Goal: Task Accomplishment & Management: Use online tool/utility

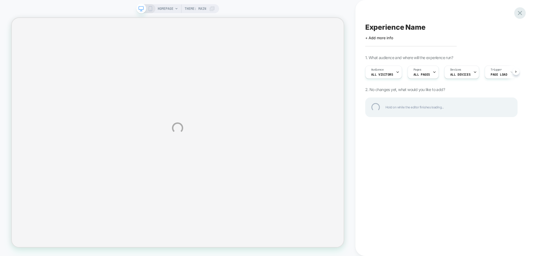
click at [522, 13] on div at bounding box center [519, 12] width 11 height 11
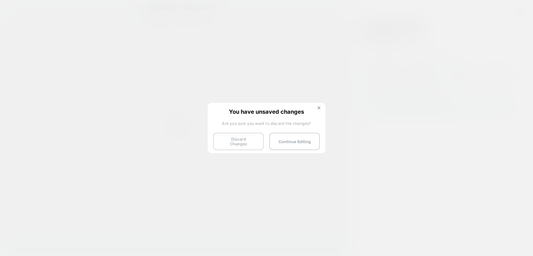
click at [245, 146] on button "Discard Changes" at bounding box center [238, 141] width 50 height 17
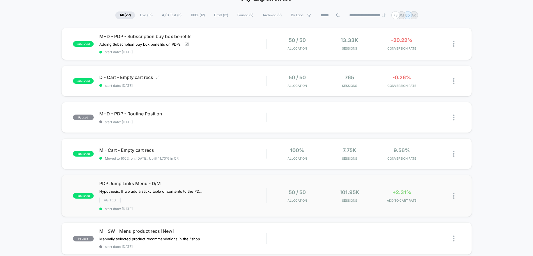
scroll to position [35, 0]
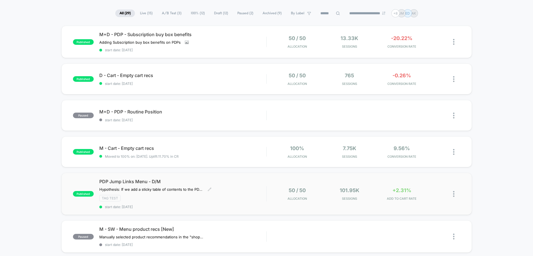
click at [141, 181] on span "PDP Jump Links Menu - D/M" at bounding box center [182, 182] width 167 height 6
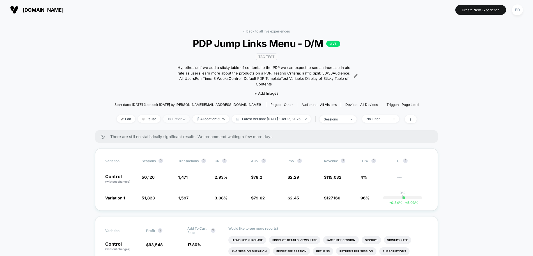
click at [166, 115] on span "Preview" at bounding box center [176, 119] width 26 height 8
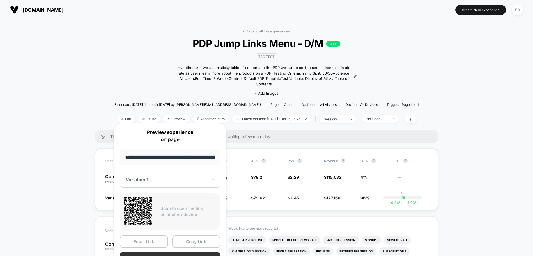
click at [147, 255] on button "Preview" at bounding box center [170, 258] width 100 height 13
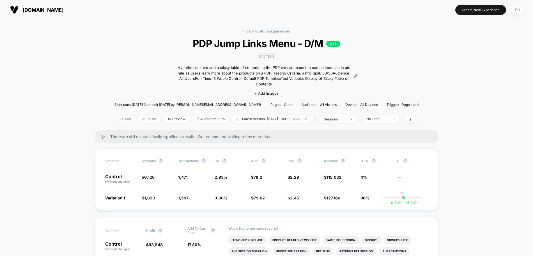
click at [121, 115] on span "Edit" at bounding box center [126, 119] width 19 height 8
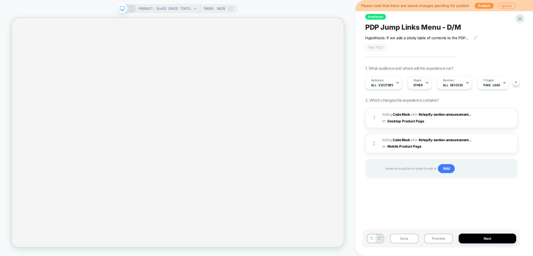
scroll to position [0, 0]
click at [444, 241] on button "Preview" at bounding box center [438, 239] width 29 height 10
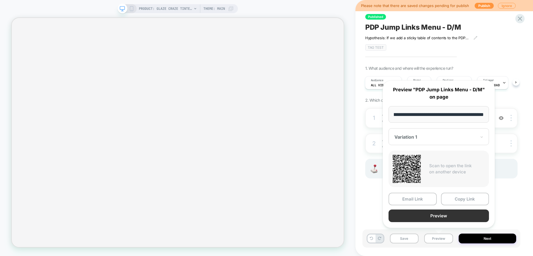
scroll to position [0, 0]
click at [431, 217] on button "Preview" at bounding box center [438, 216] width 100 height 13
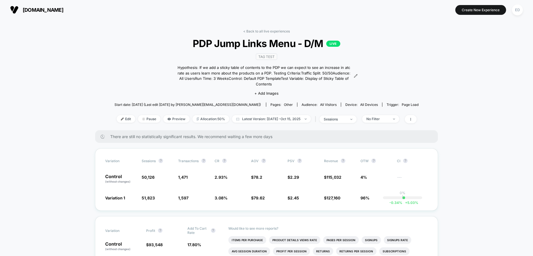
click at [122, 69] on div "< Back to all live experiences PDP Jump Links Menu - D/M LIVE TAG Test Hypothes…" at bounding box center [266, 79] width 304 height 101
click at [224, 103] on span "Start date: [DATE] (Last edit [DATE] by [PERSON_NAME][EMAIL_ADDRESS][DOMAIN_NAM…" at bounding box center [187, 105] width 146 height 4
click at [293, 115] on span "Latest Version: [DATE] - [DATE]" at bounding box center [271, 119] width 79 height 8
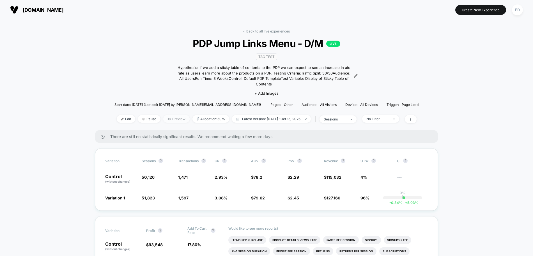
click at [174, 115] on span "Preview" at bounding box center [176, 119] width 26 height 8
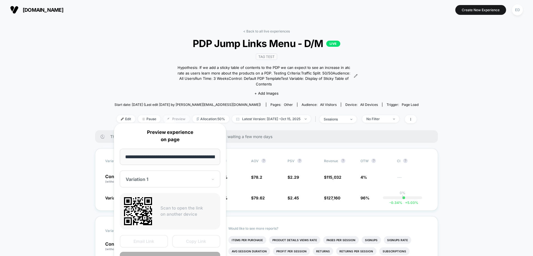
scroll to position [0, 44]
click at [153, 183] on div "Variation 1" at bounding box center [170, 179] width 100 height 17
click at [142, 173] on div "Variation 1" at bounding box center [170, 179] width 100 height 17
click at [143, 158] on input "**********" at bounding box center [170, 157] width 100 height 17
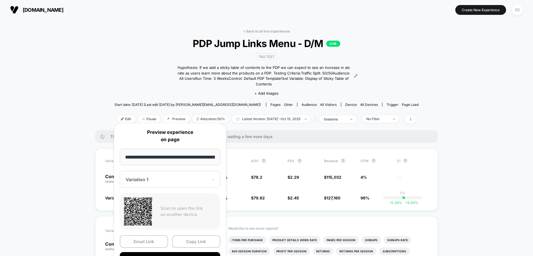
click at [155, 156] on input "**********" at bounding box center [170, 157] width 100 height 17
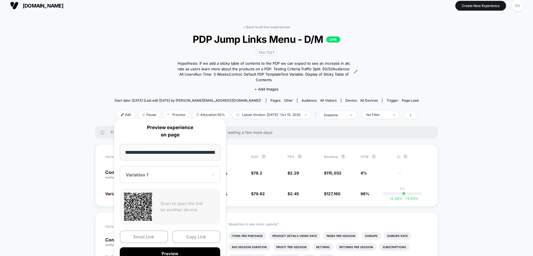
scroll to position [5, 0]
